Goal: Transaction & Acquisition: Download file/media

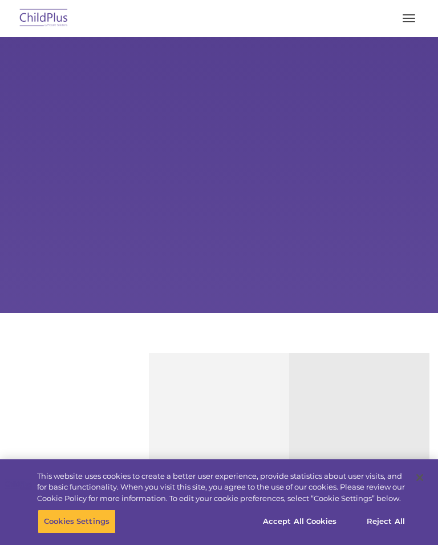
select select "MEDIUM"
click at [411, 26] on button "button" at bounding box center [409, 18] width 24 height 18
click at [404, 21] on span "button" at bounding box center [409, 21] width 13 height 1
click at [417, 15] on button "button" at bounding box center [409, 18] width 24 height 18
click at [414, 24] on button "button" at bounding box center [409, 18] width 24 height 18
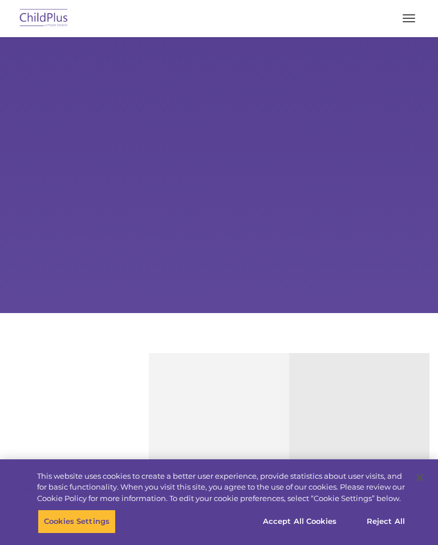
click at [410, 18] on span "button" at bounding box center [409, 18] width 13 height 1
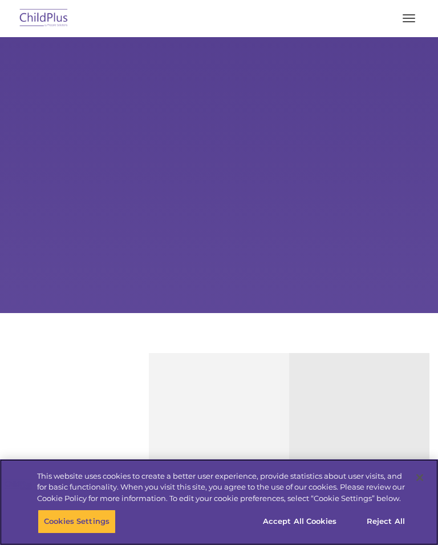
click at [400, 530] on button "Reject All" at bounding box center [386, 521] width 71 height 24
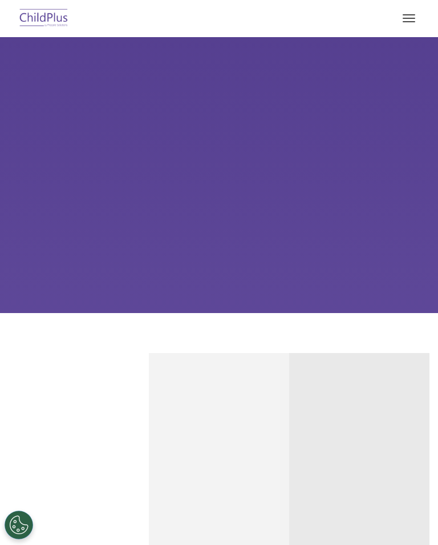
click at [411, 14] on button "button" at bounding box center [409, 18] width 24 height 18
click at [410, 17] on button "button" at bounding box center [409, 18] width 24 height 18
click at [412, 9] on button "button" at bounding box center [409, 18] width 24 height 18
click at [59, 23] on img at bounding box center [44, 18] width 54 height 27
select select "MEDIUM"
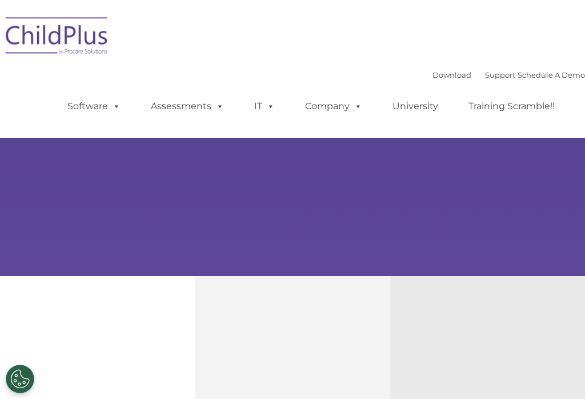
click at [438, 71] on link "Download" at bounding box center [451, 74] width 39 height 9
